Goal: Information Seeking & Learning: Learn about a topic

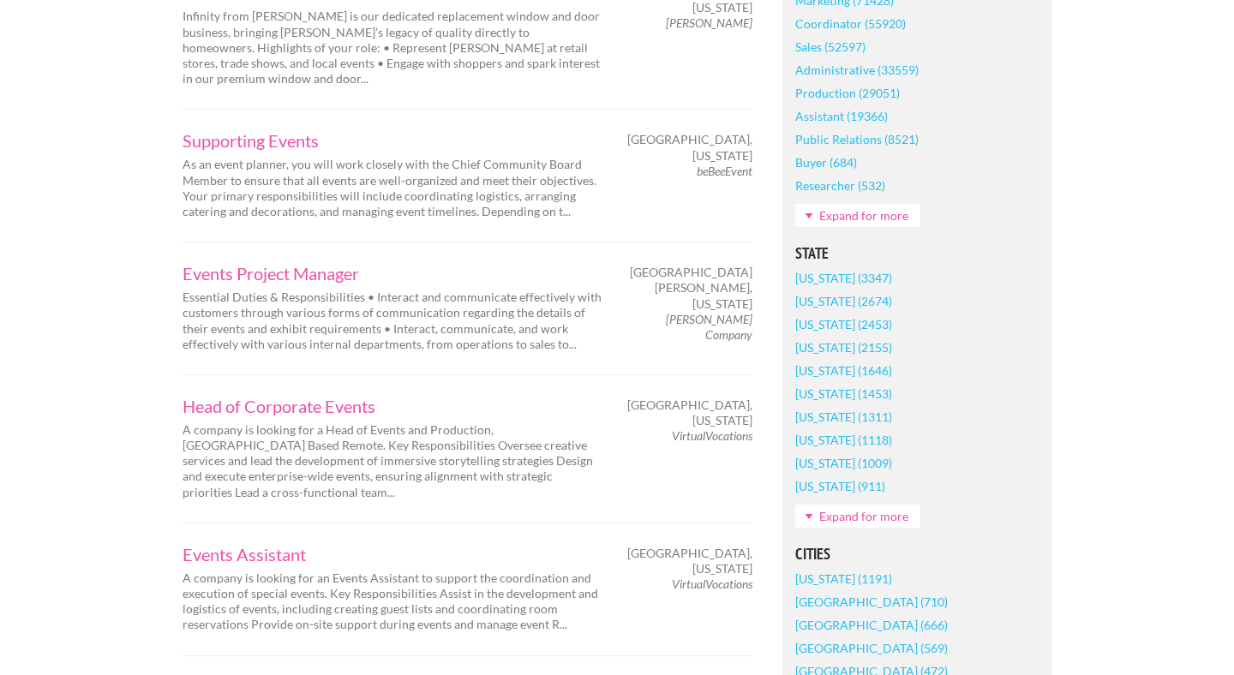
scroll to position [876, 0]
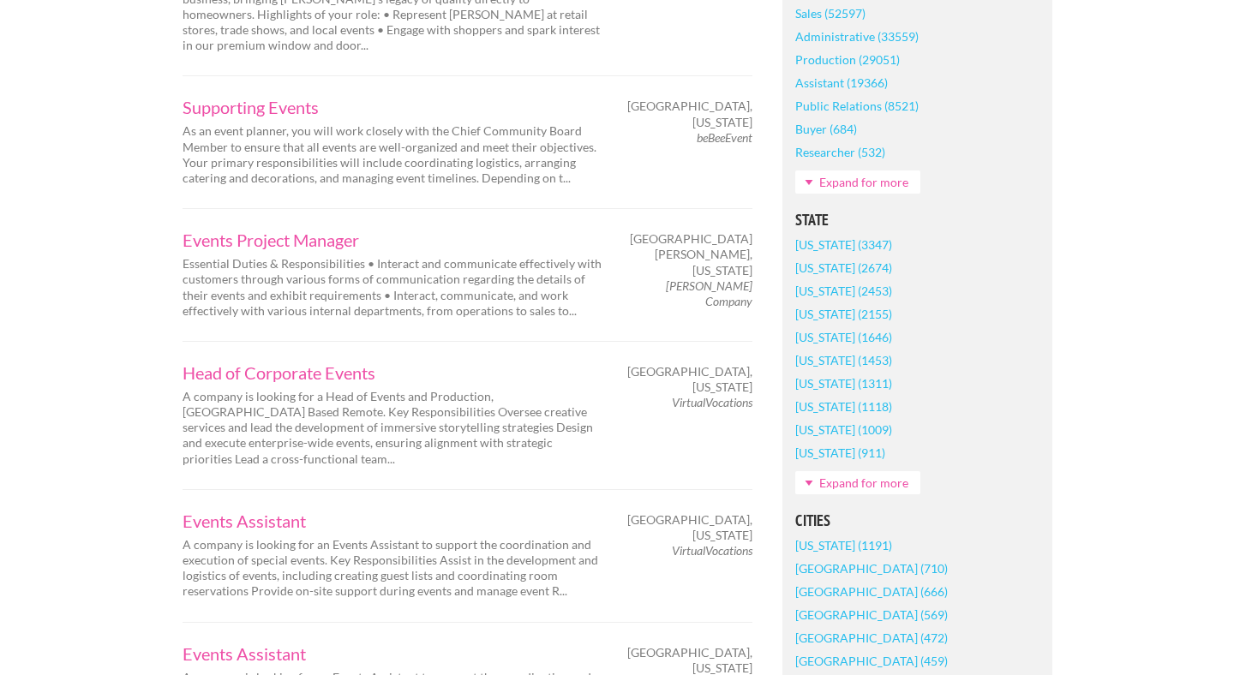
click at [813, 436] on link "Illinois (1009)" at bounding box center [843, 429] width 97 height 23
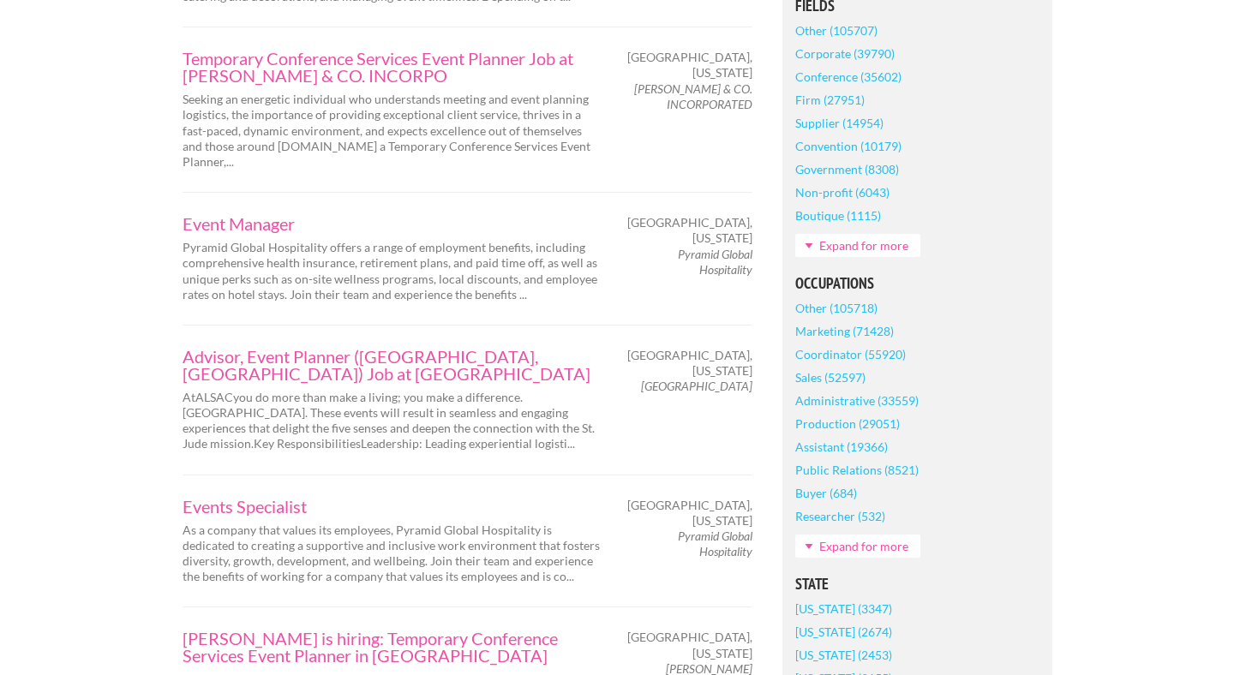
scroll to position [592, 0]
click at [313, 346] on link "Advisor, Event Planner ([GEOGRAPHIC_DATA], [GEOGRAPHIC_DATA]) Job at [GEOGRAPHI…" at bounding box center [392, 363] width 420 height 34
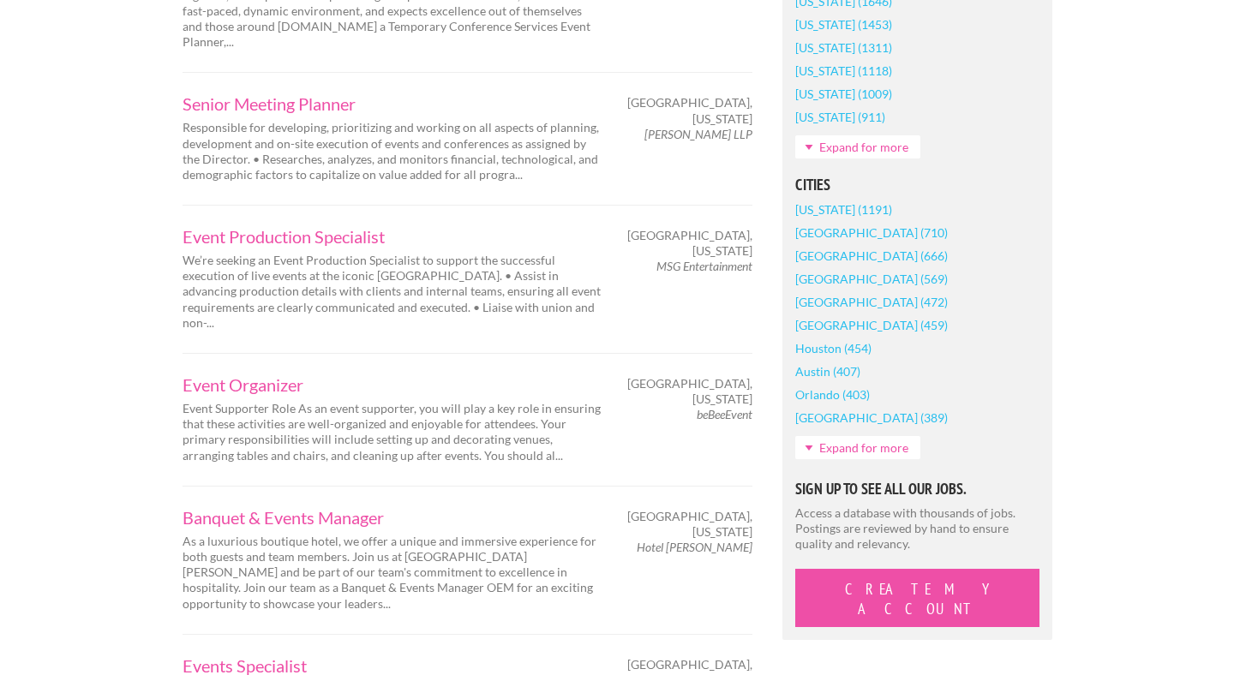
scroll to position [1293, 0]
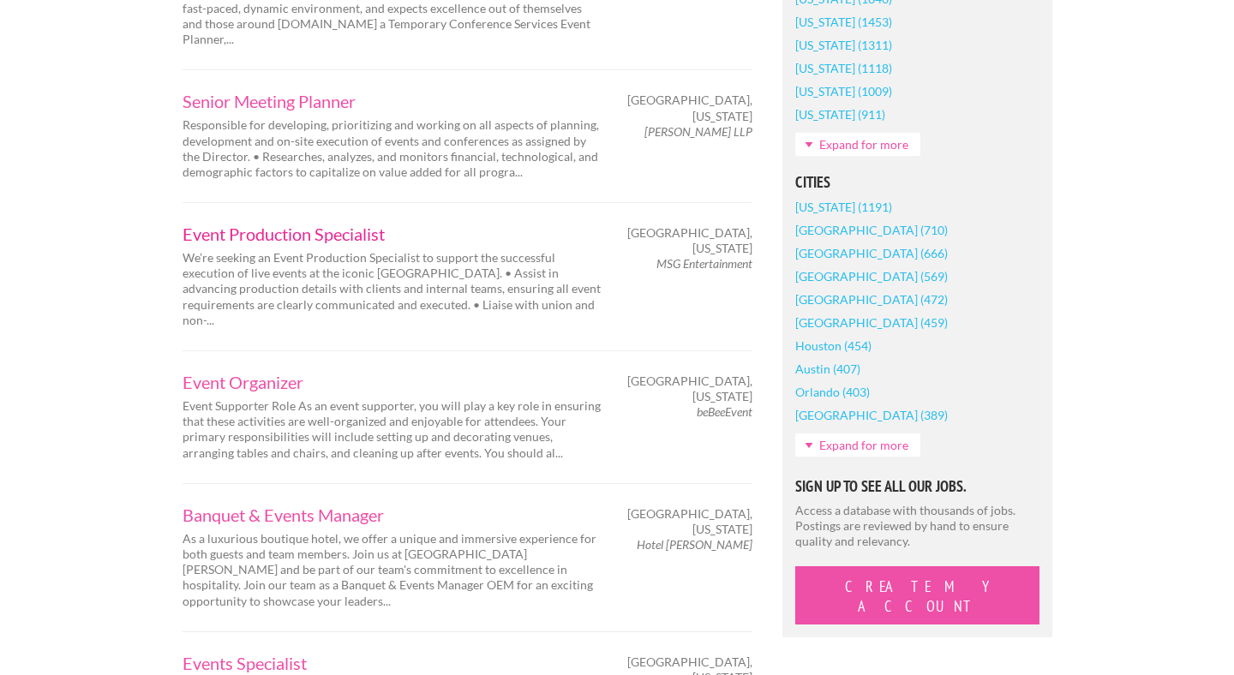
click at [337, 225] on link "Event Production Specialist" at bounding box center [392, 233] width 420 height 17
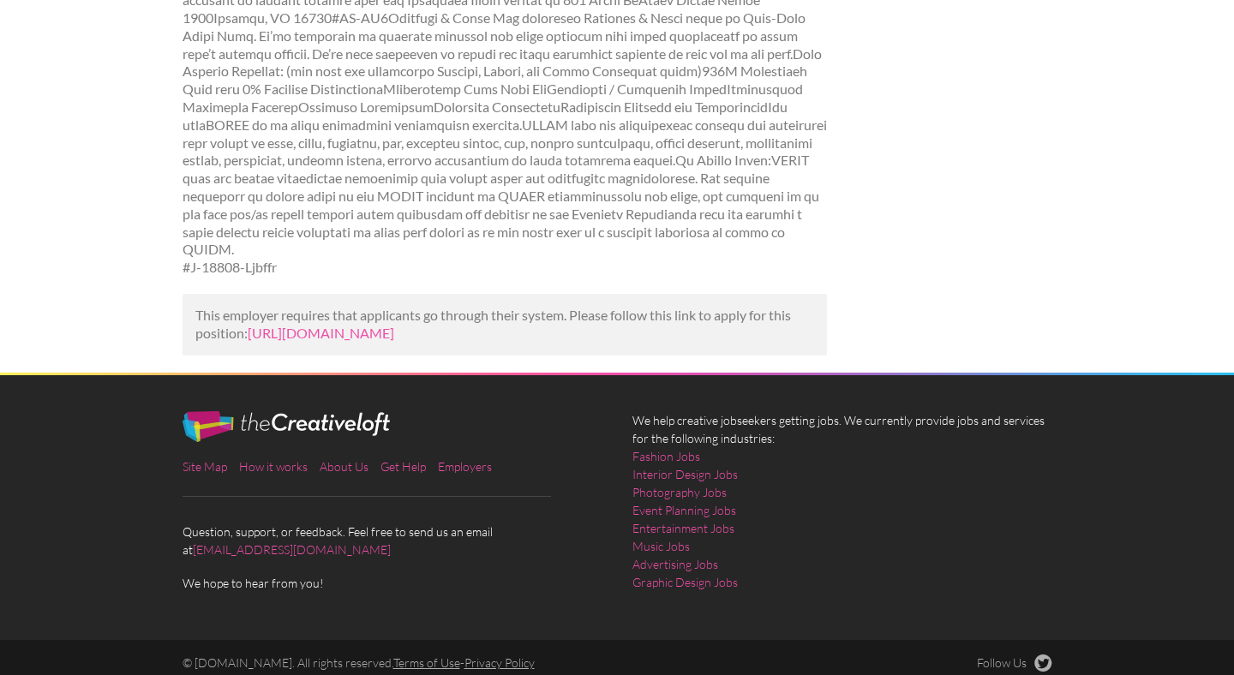
scroll to position [1013, 0]
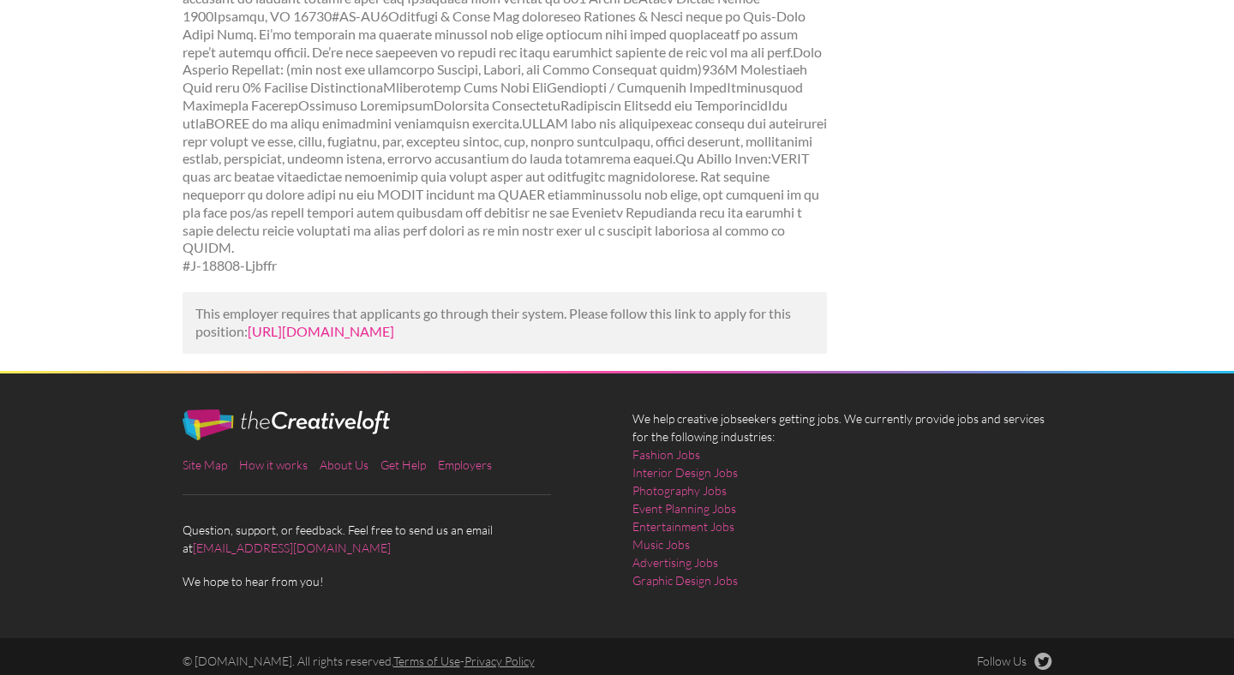
click at [351, 323] on link "https://www.mediabistro.com/jobs/1501737460-advisor-event-planner-chicago-il-jo…" at bounding box center [321, 331] width 146 height 16
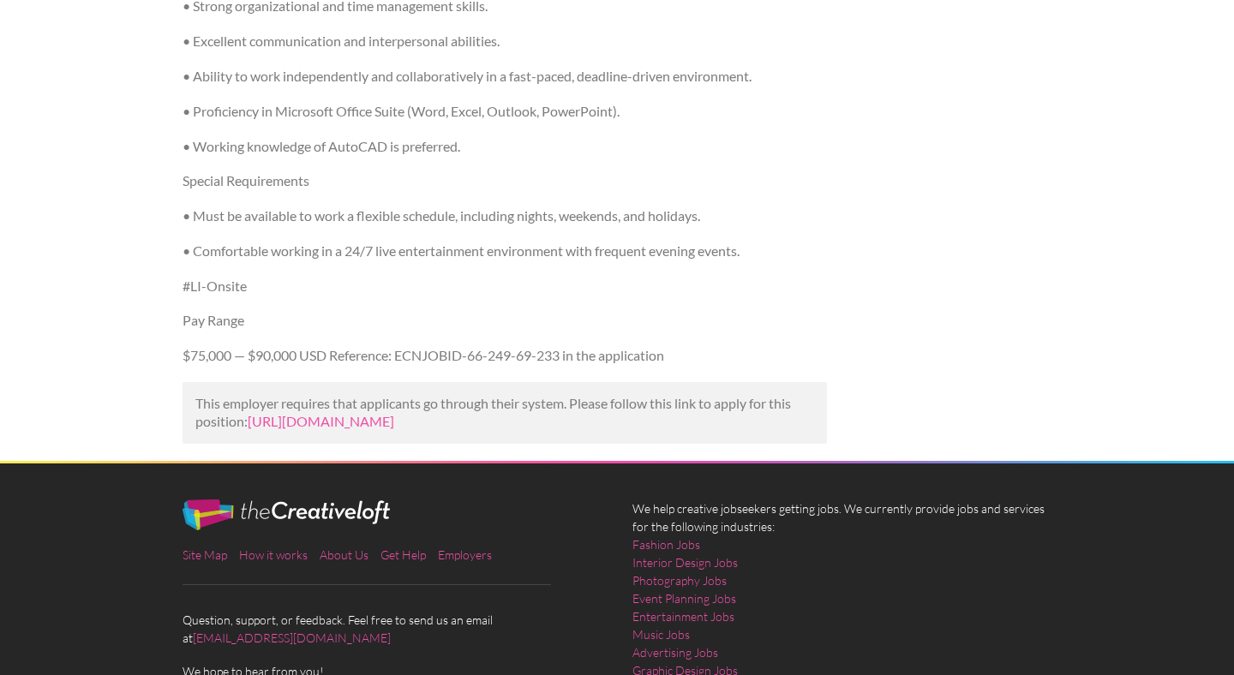
scroll to position [997, 0]
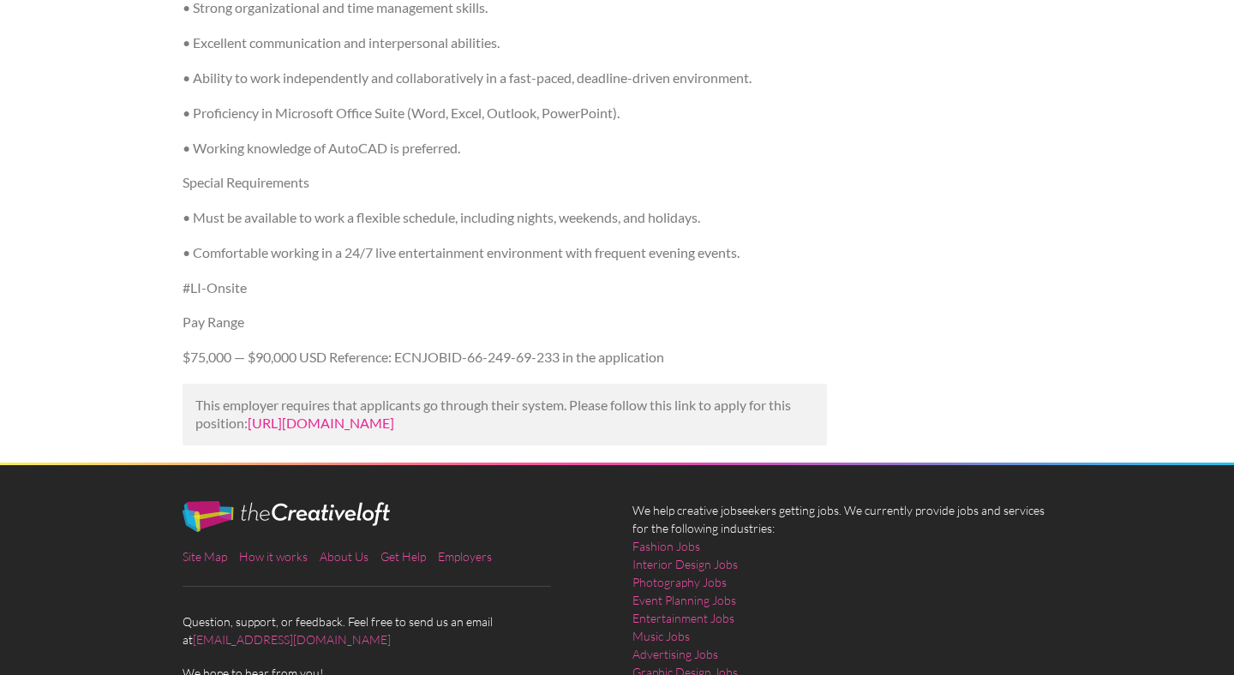
click at [289, 415] on link "https://www.entertainmentcareers.net/msg-entertainment/event-production-special…" at bounding box center [321, 423] width 146 height 16
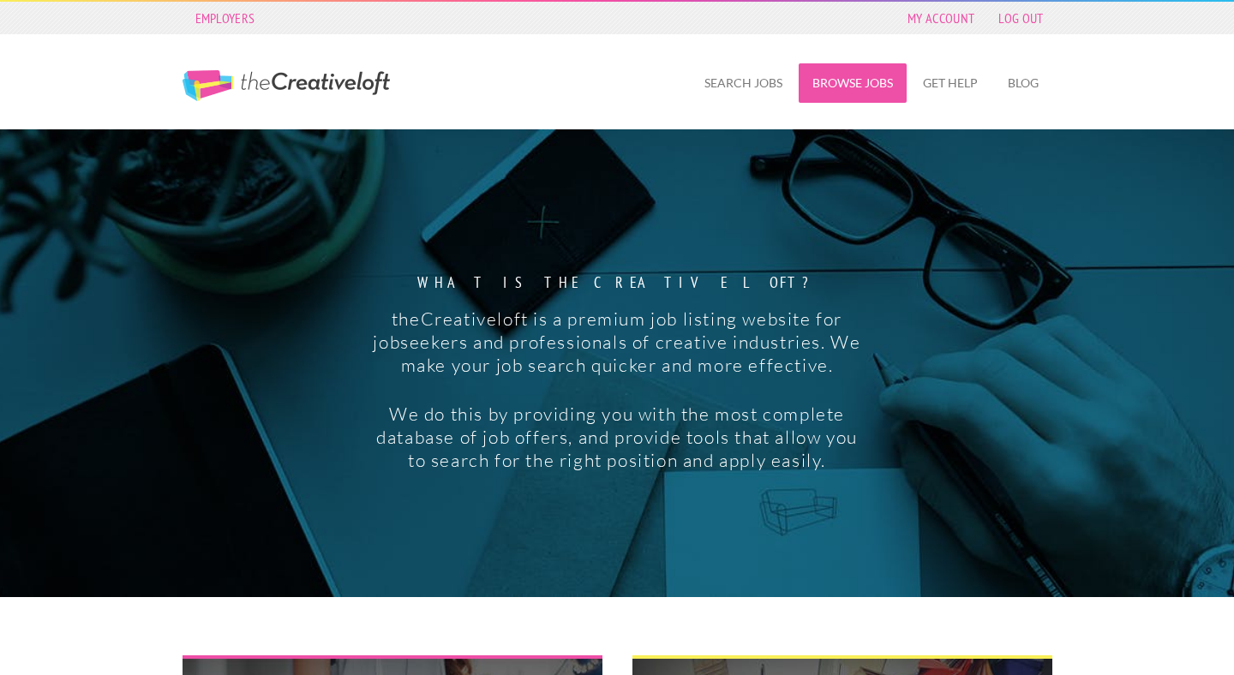
click at [846, 66] on link "Browse Jobs" at bounding box center [852, 82] width 108 height 39
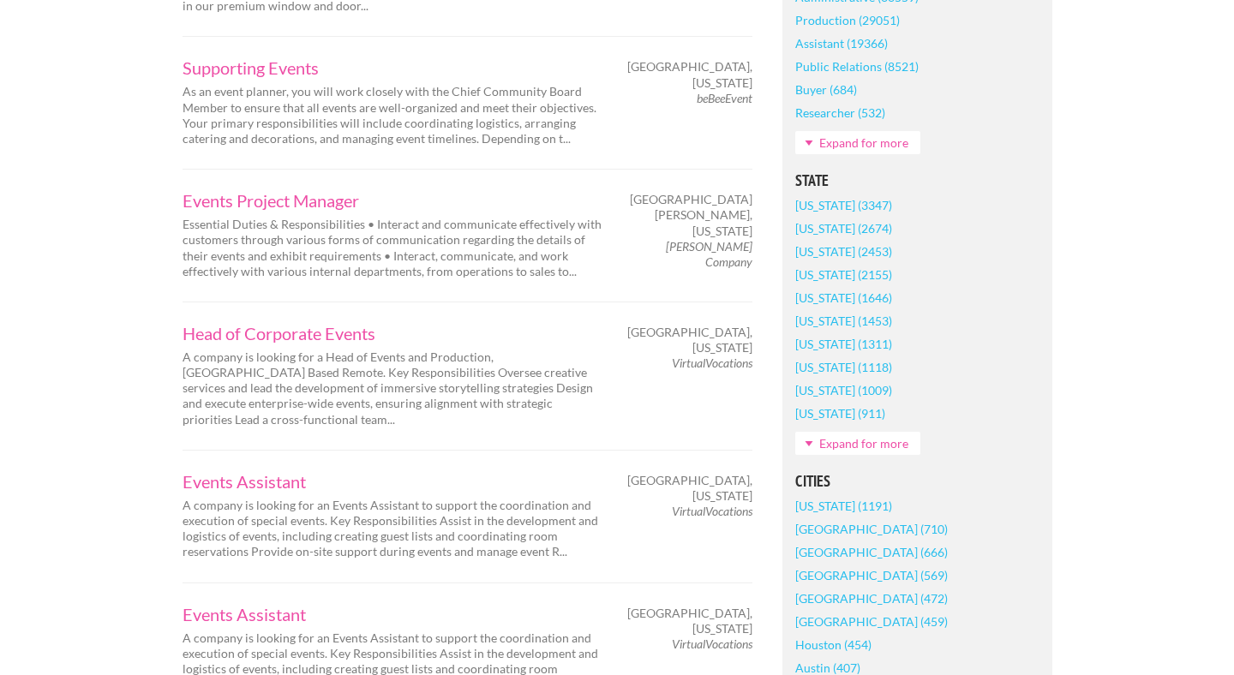
scroll to position [922, 0]
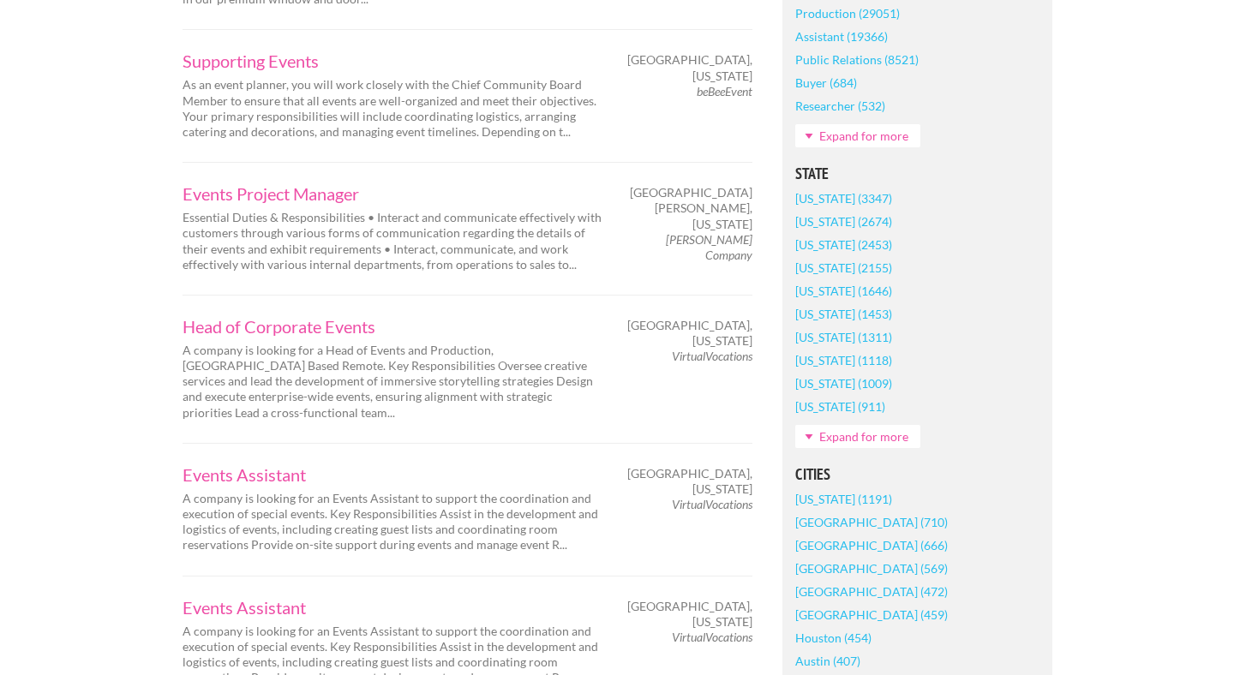
click at [827, 382] on link "Illinois (1009)" at bounding box center [843, 383] width 97 height 23
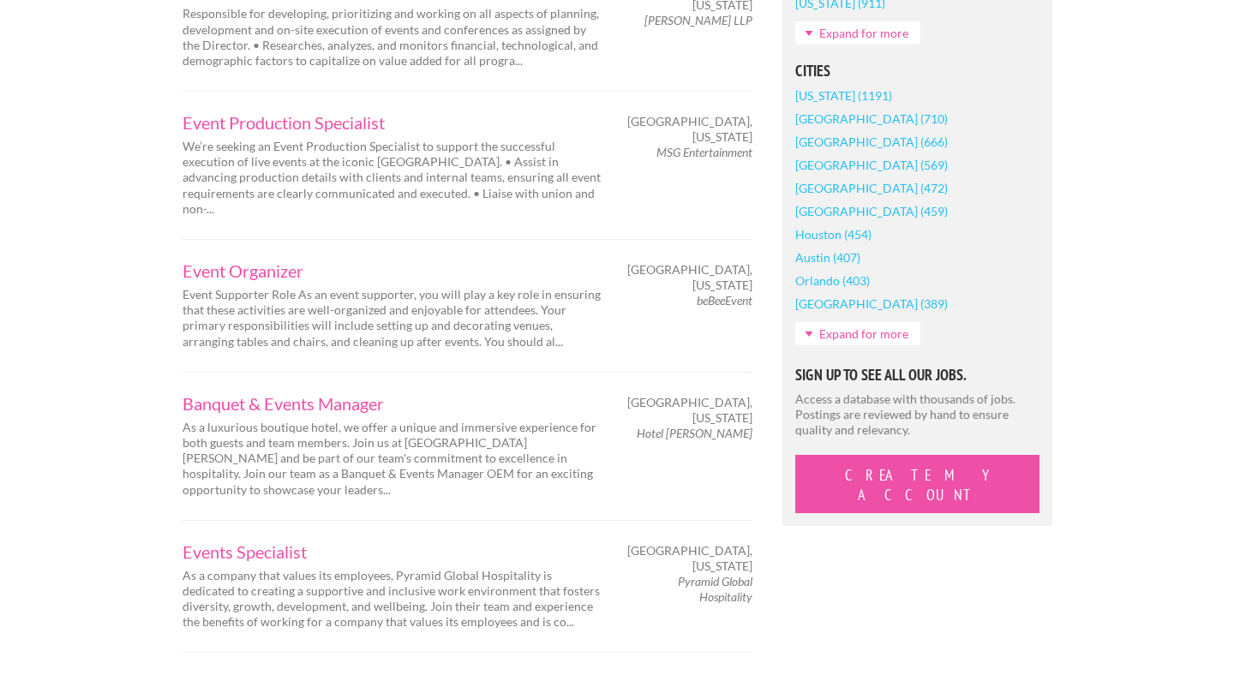
scroll to position [1409, 0]
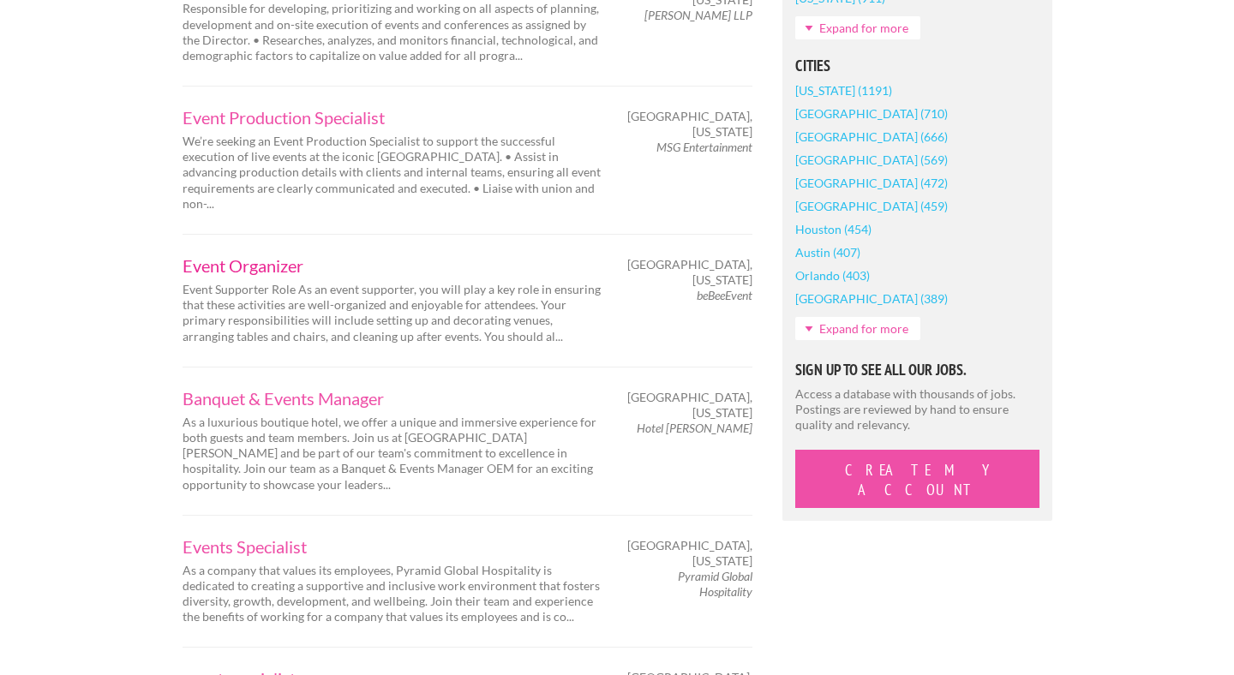
click at [271, 257] on link "Event Organizer" at bounding box center [392, 265] width 420 height 17
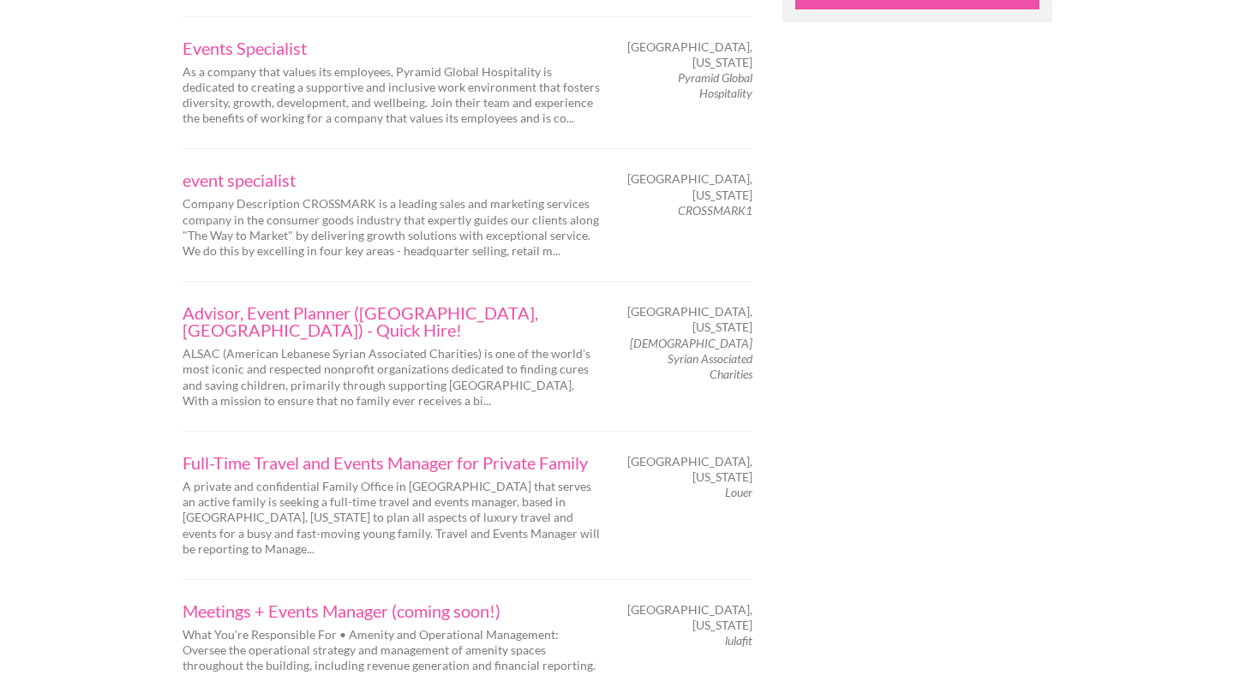
scroll to position [2087, 0]
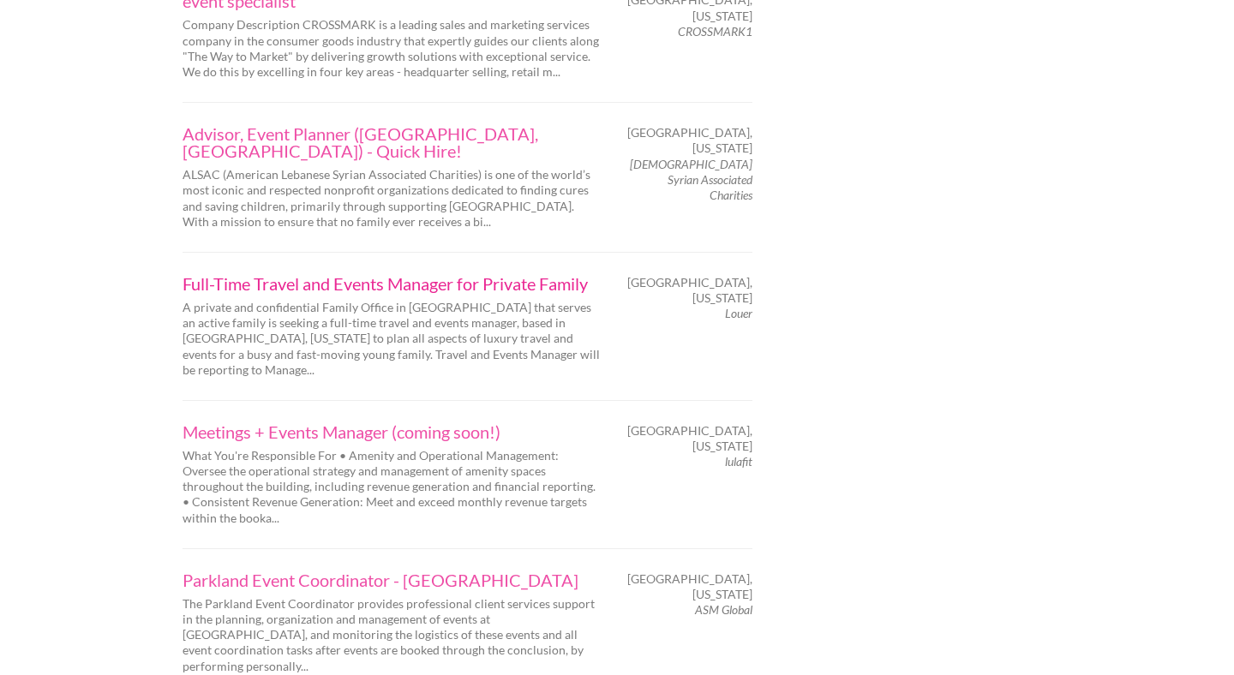
click at [321, 275] on link "Full-Time Travel and Events Manager for Private Family" at bounding box center [392, 283] width 420 height 17
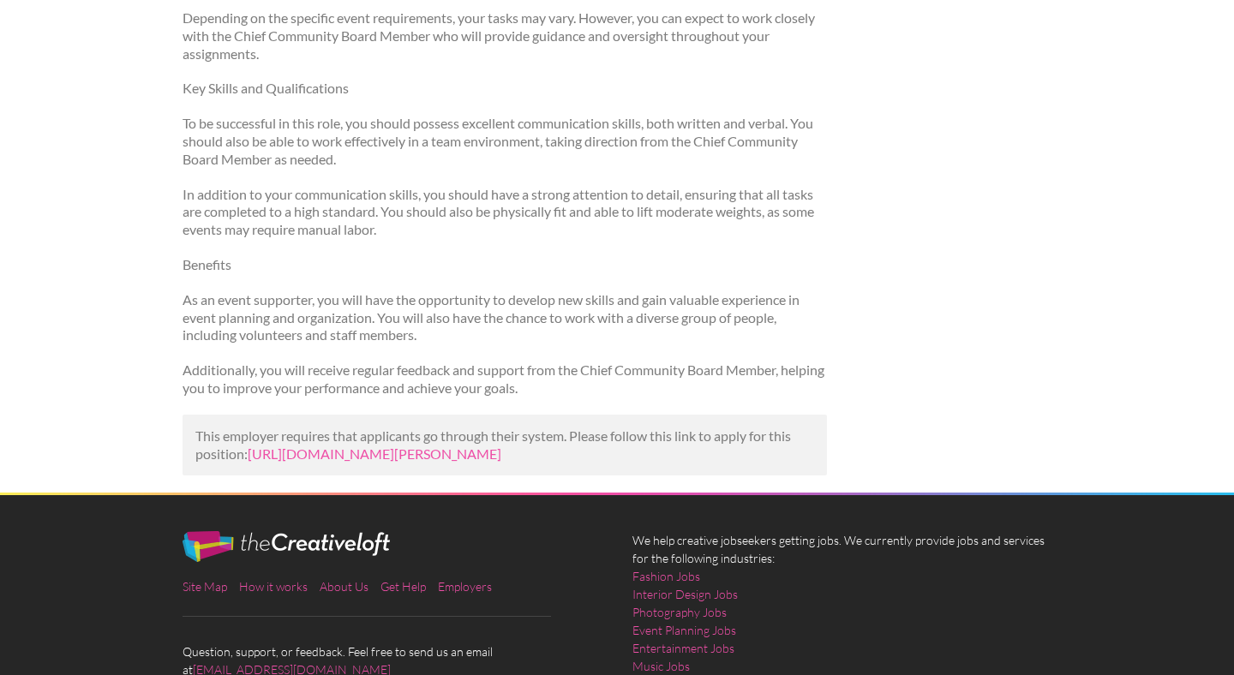
scroll to position [528, 0]
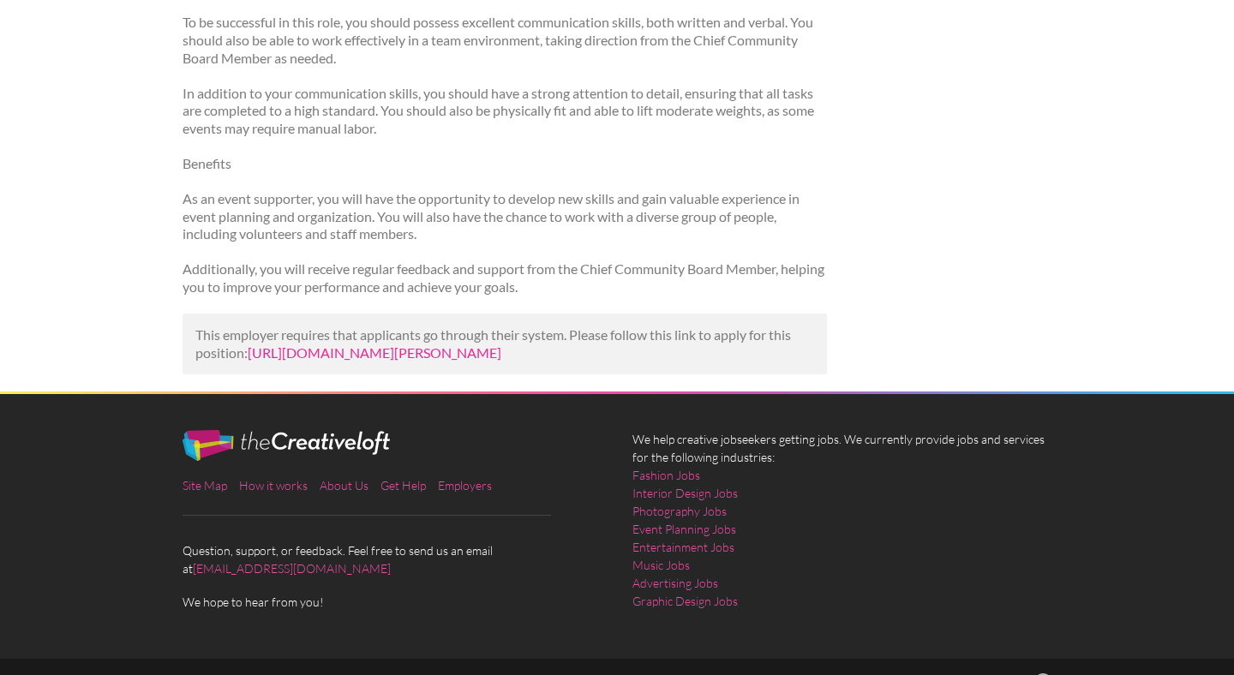
click at [402, 350] on link "https://us.bebee.com/job/399a94ee4647649243c5fd3b1906f1ae?utm_campaign=google_j…" at bounding box center [375, 352] width 254 height 16
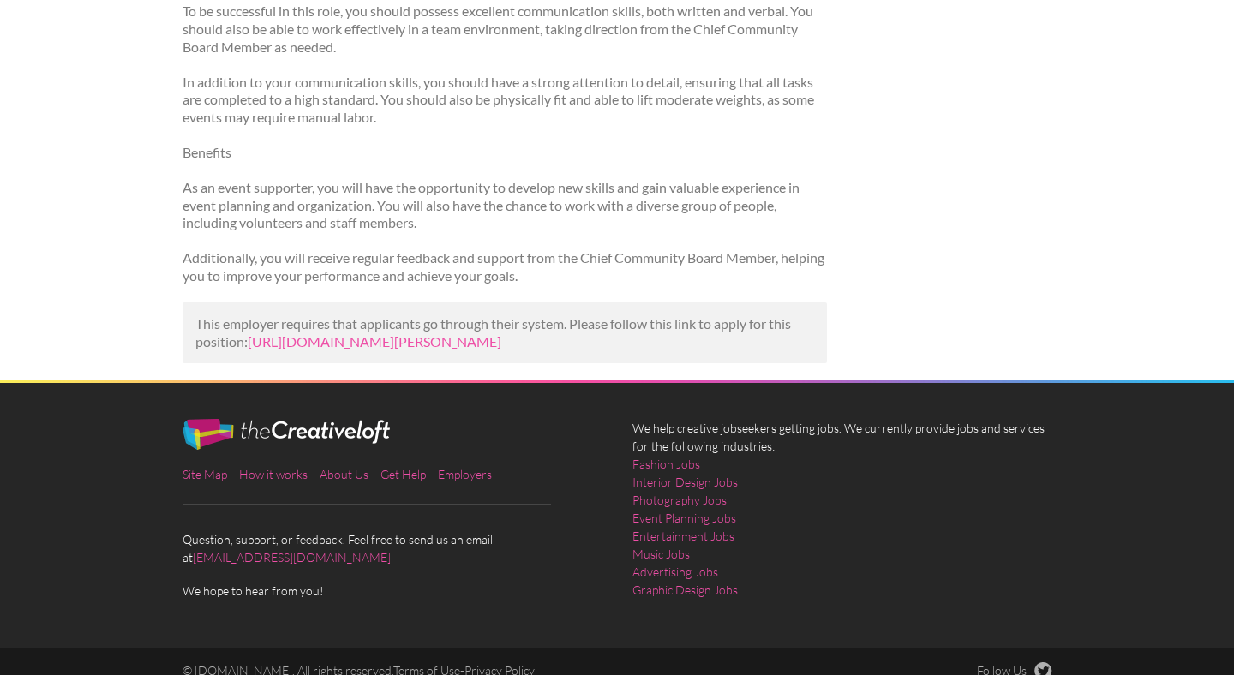
scroll to position [495, 0]
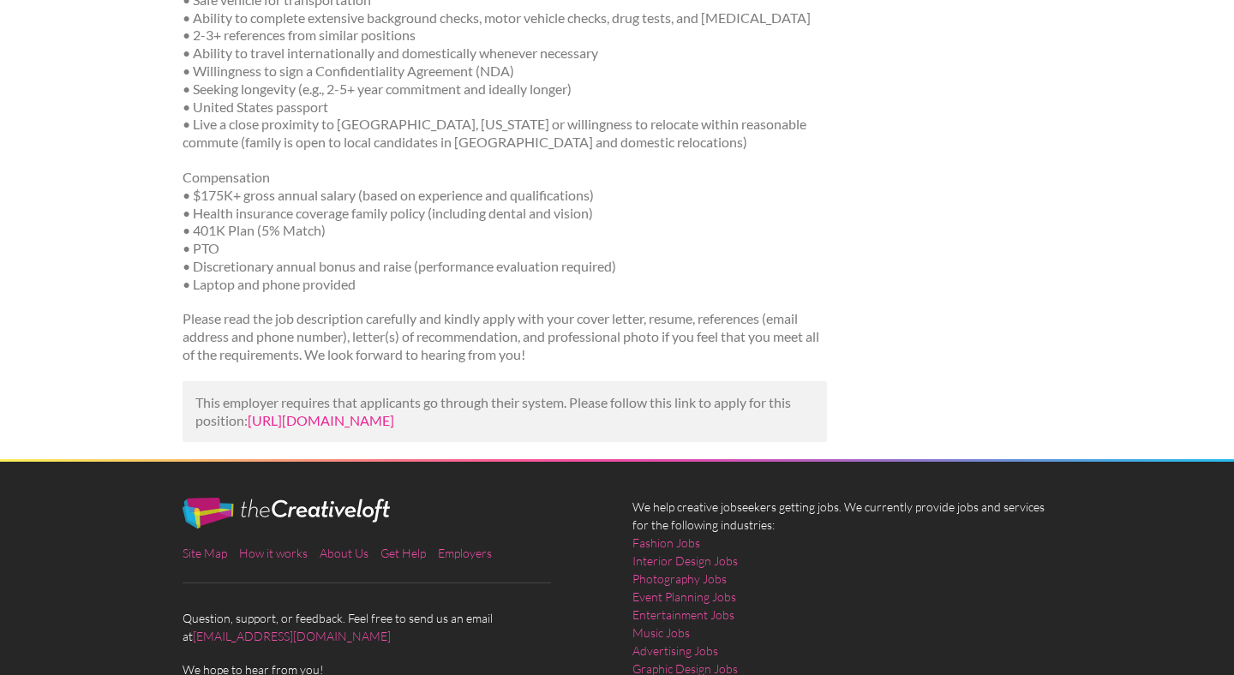
scroll to position [1936, 0]
click at [344, 427] on link "[URL][DOMAIN_NAME]" at bounding box center [321, 419] width 146 height 16
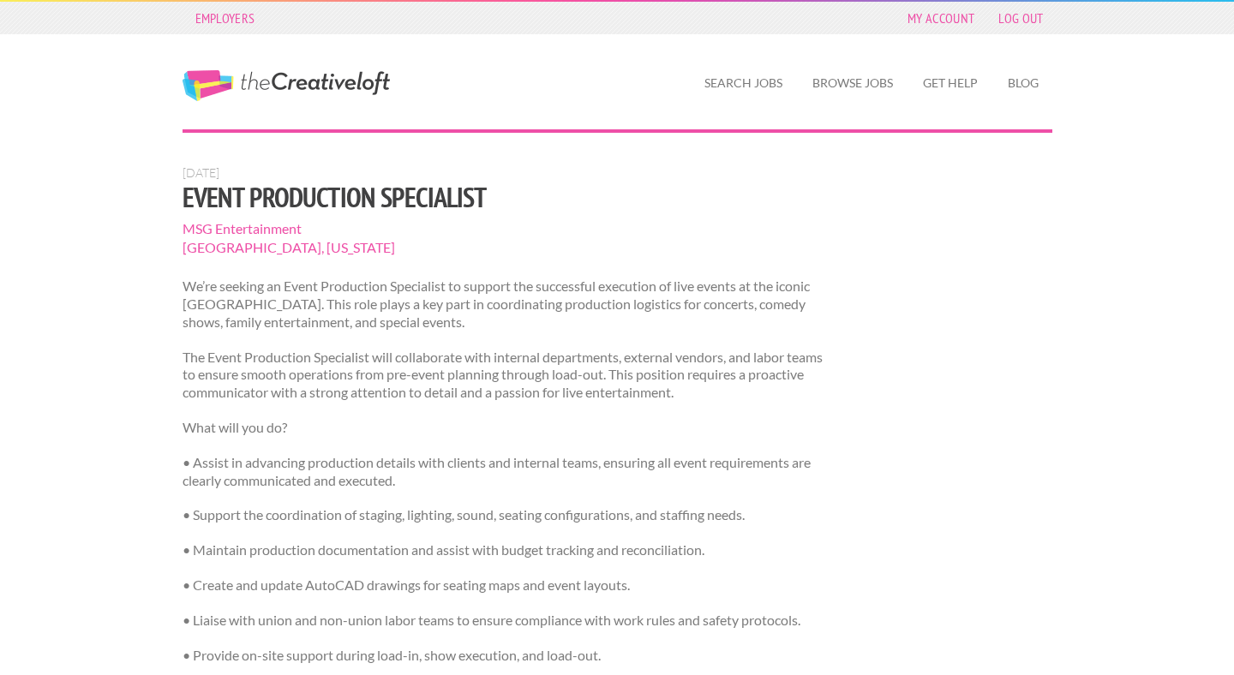
scroll to position [997, 0]
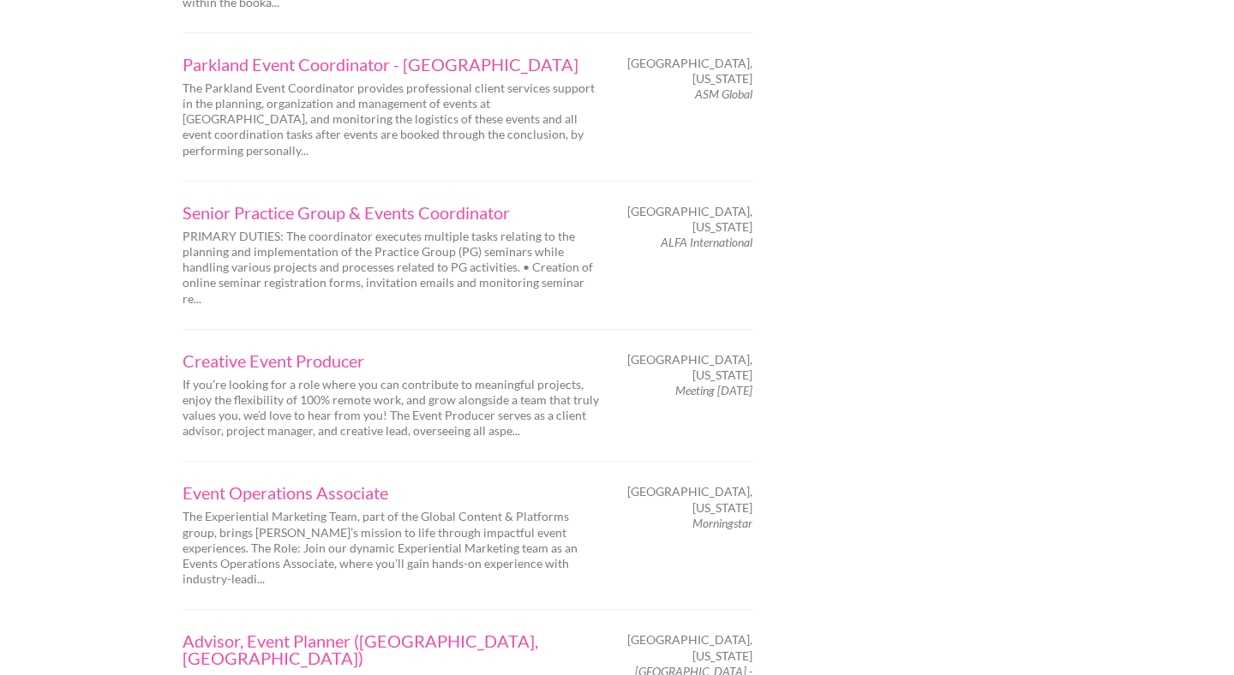
scroll to position [2604, 0]
click at [260, 351] on link "Creative Event Producer" at bounding box center [392, 359] width 420 height 17
